Goal: Check status: Check status

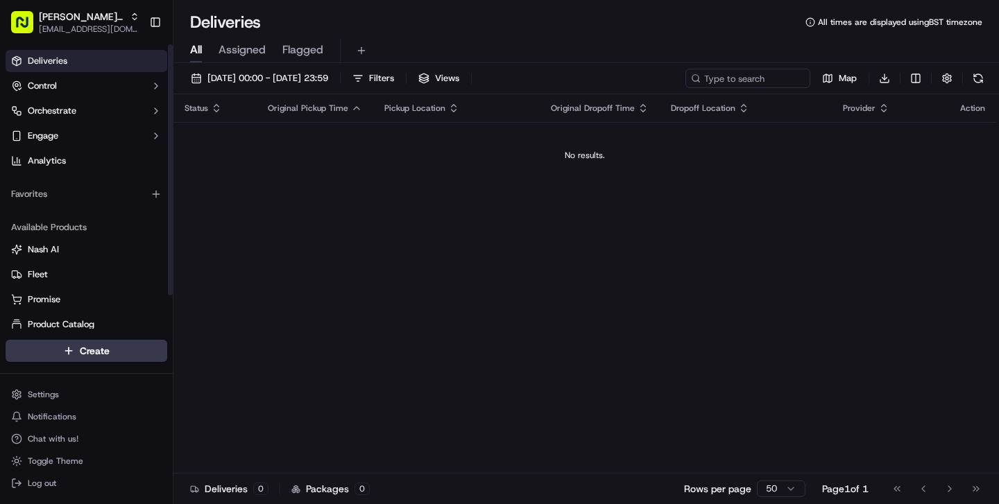
click at [229, 46] on span "Assigned" at bounding box center [241, 50] width 47 height 17
click at [200, 54] on span "All" at bounding box center [196, 50] width 12 height 17
click at [482, 205] on div "Status Original Pickup Time Pickup Location Original Dropoff Time Dropoff Locat…" at bounding box center [584, 283] width 823 height 379
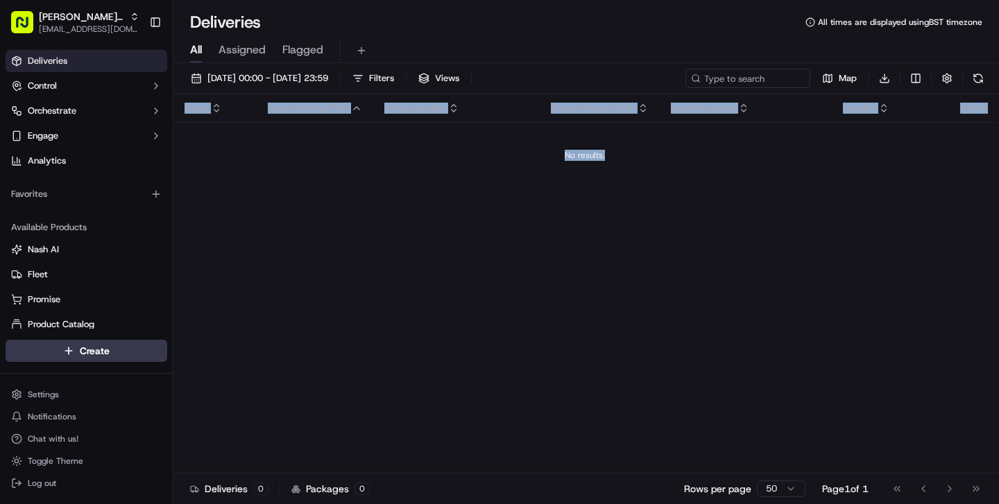
click at [482, 205] on div "Status Original Pickup Time Pickup Location Original Dropoff Time Dropoff Locat…" at bounding box center [584, 283] width 823 height 379
click at [274, 77] on span "[DATE] 00:00 - [DATE] 23:59" at bounding box center [267, 78] width 121 height 12
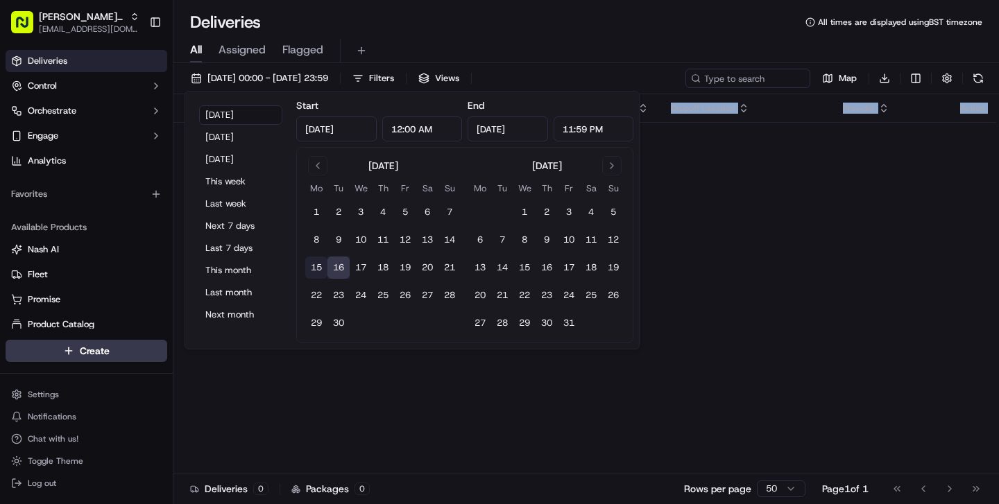
click at [315, 269] on button "15" at bounding box center [316, 268] width 22 height 22
type input "[DATE]"
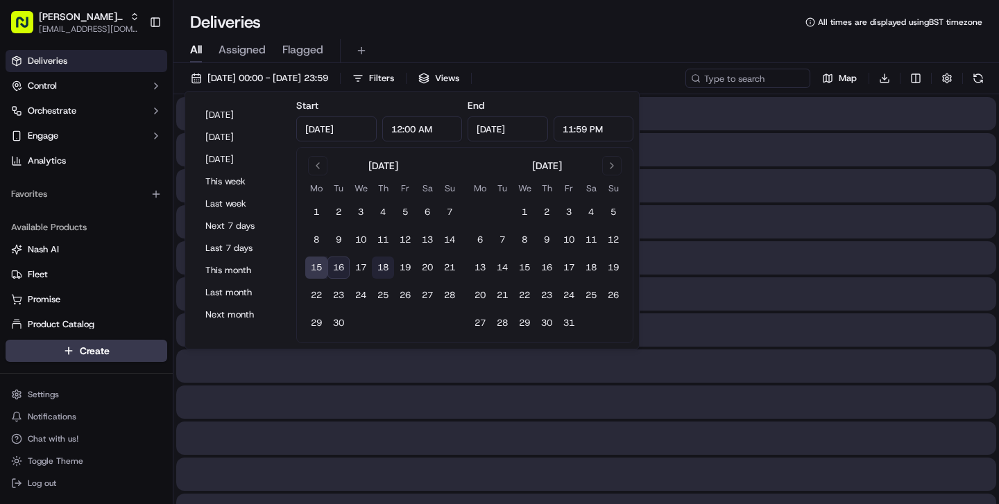
click at [372, 268] on button "18" at bounding box center [383, 268] width 22 height 22
type input "[DATE]"
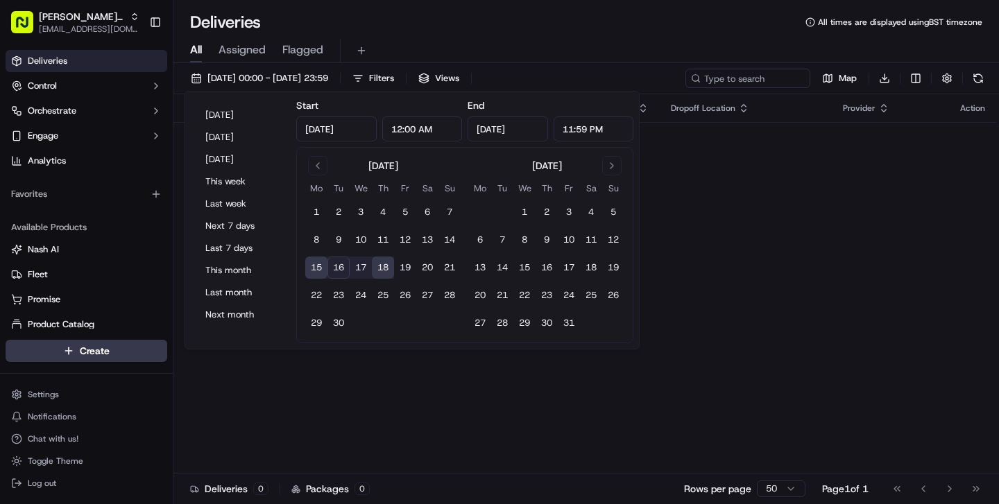
click at [461, 405] on div "Status Original Pickup Time Pickup Location Original Dropoff Time Dropoff Locat…" at bounding box center [584, 283] width 823 height 379
